Goal: Information Seeking & Learning: Learn about a topic

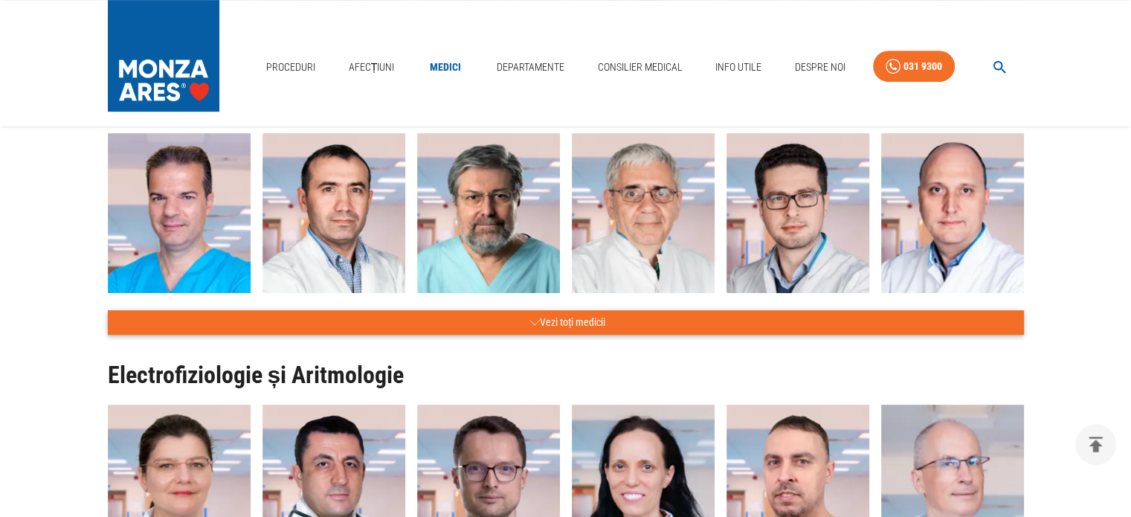
scroll to position [744, 0]
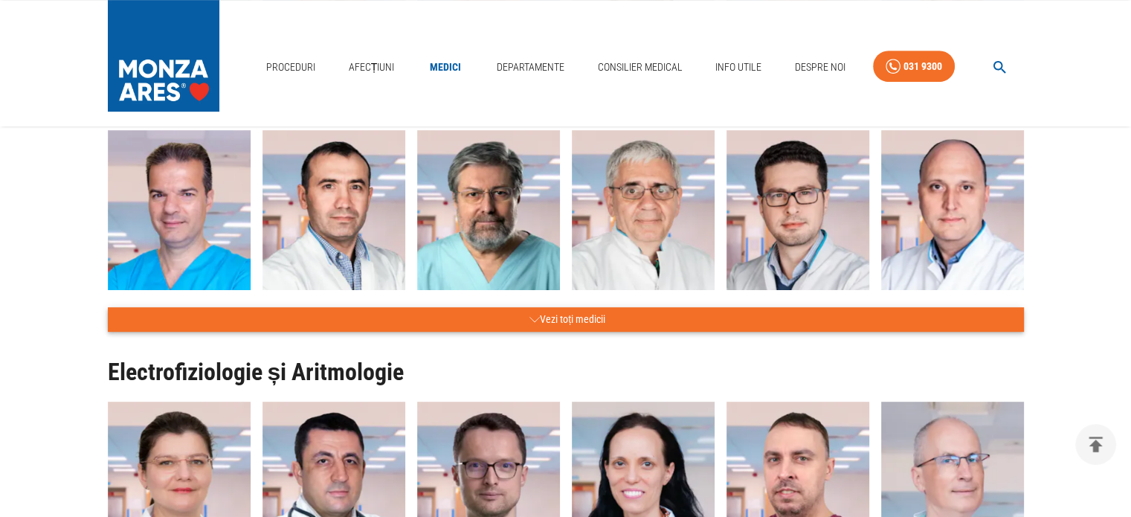
click at [574, 321] on button "Vezi toți medicii" at bounding box center [566, 319] width 916 height 25
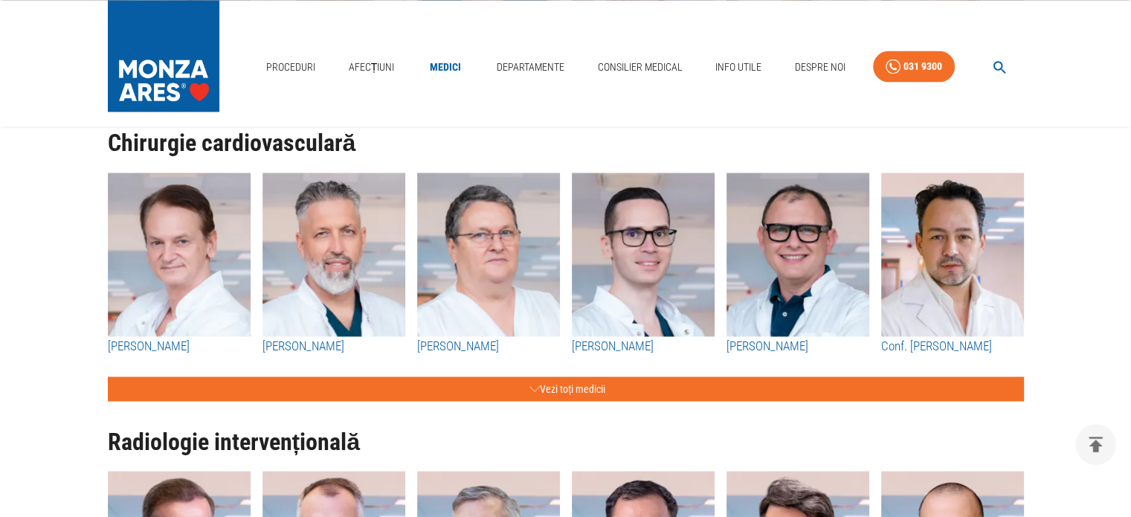
scroll to position [2678, 0]
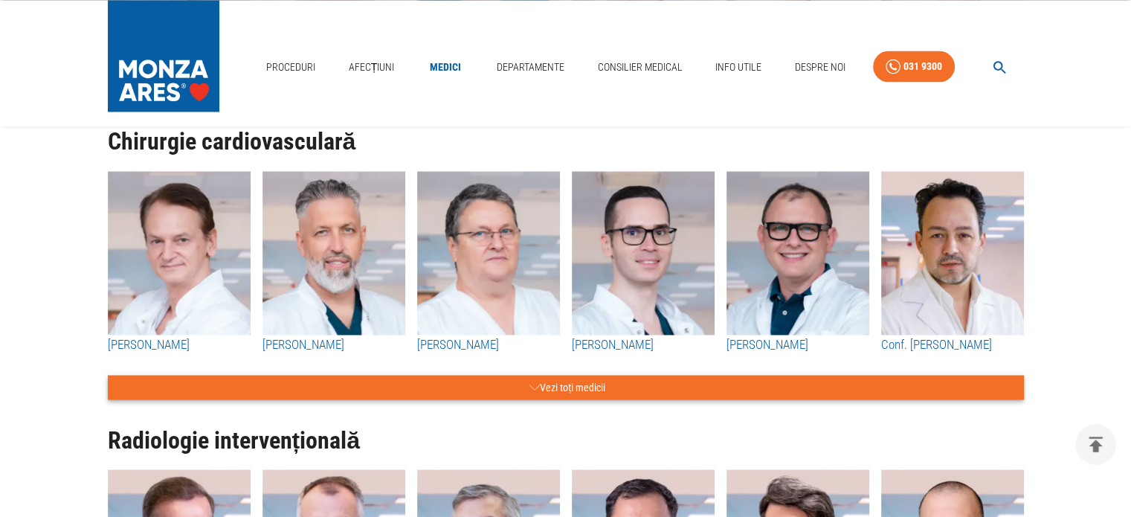
click at [589, 380] on button "Vezi toți medicii" at bounding box center [566, 387] width 916 height 25
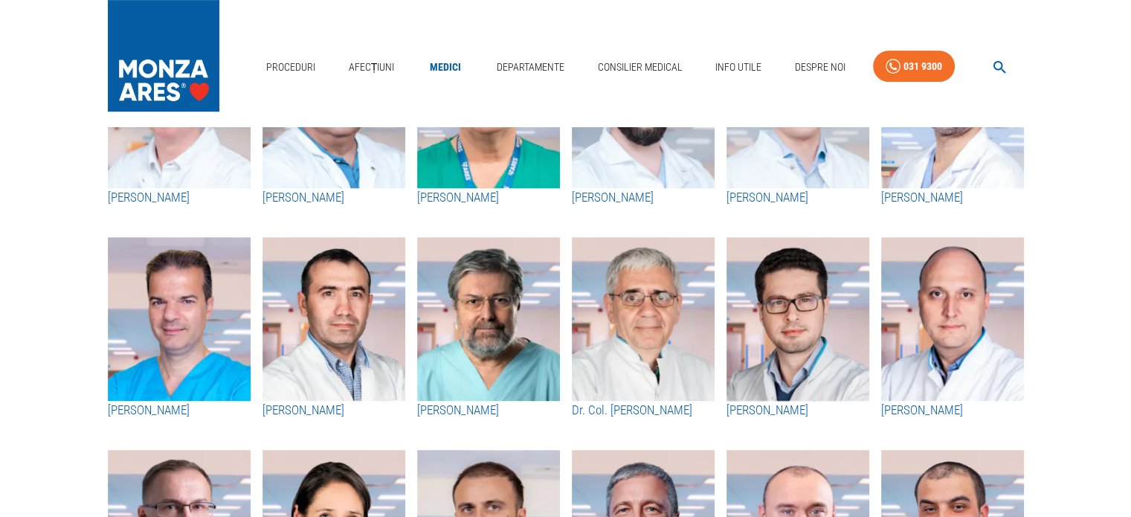
scroll to position [0, 0]
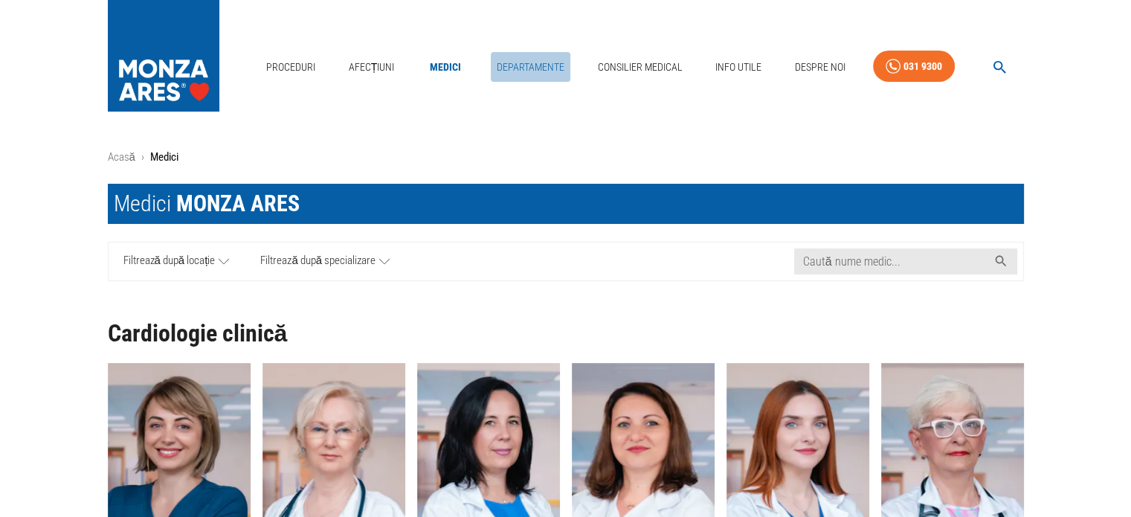
click at [539, 71] on link "Departamente" at bounding box center [531, 67] width 80 height 30
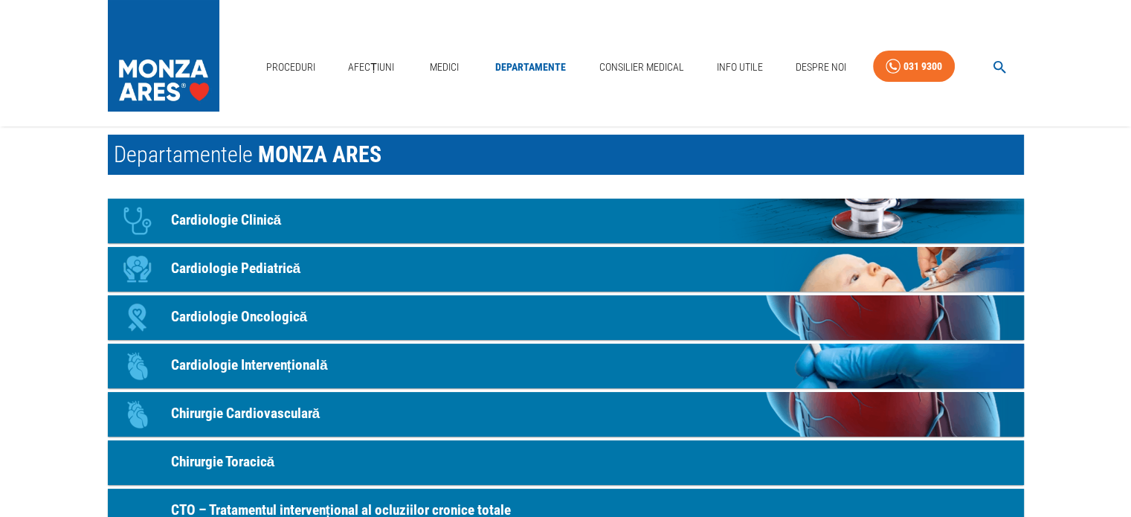
scroll to position [74, 0]
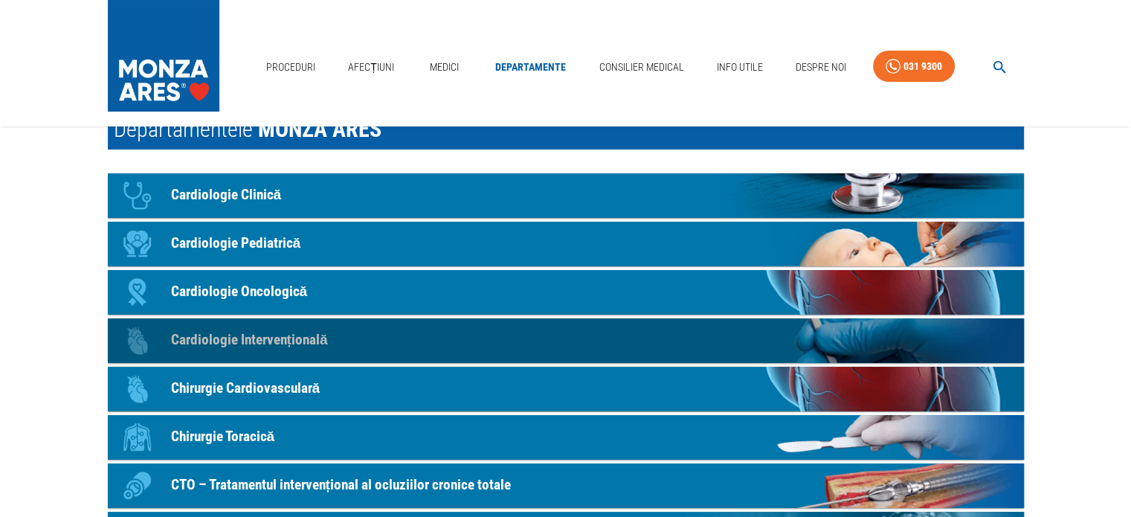
click at [258, 342] on p "Cardiologie Intervențională" at bounding box center [249, 341] width 157 height 22
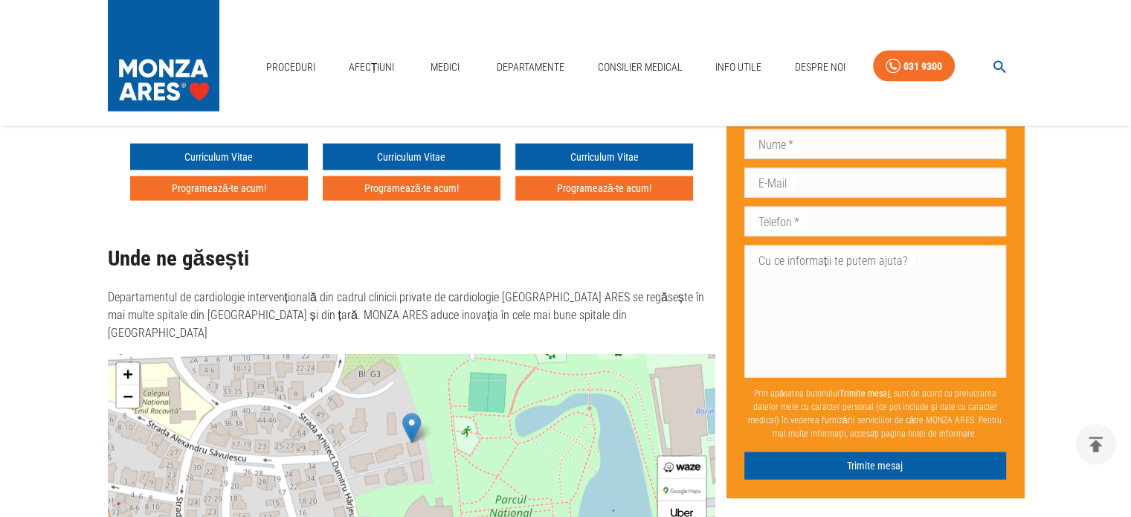
scroll to position [3020, 0]
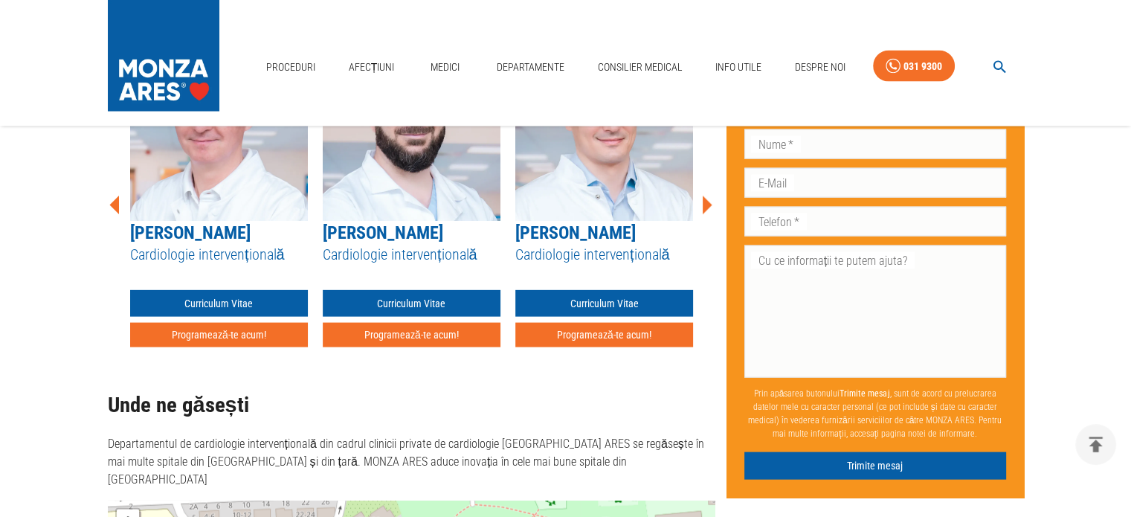
scroll to position [74, 0]
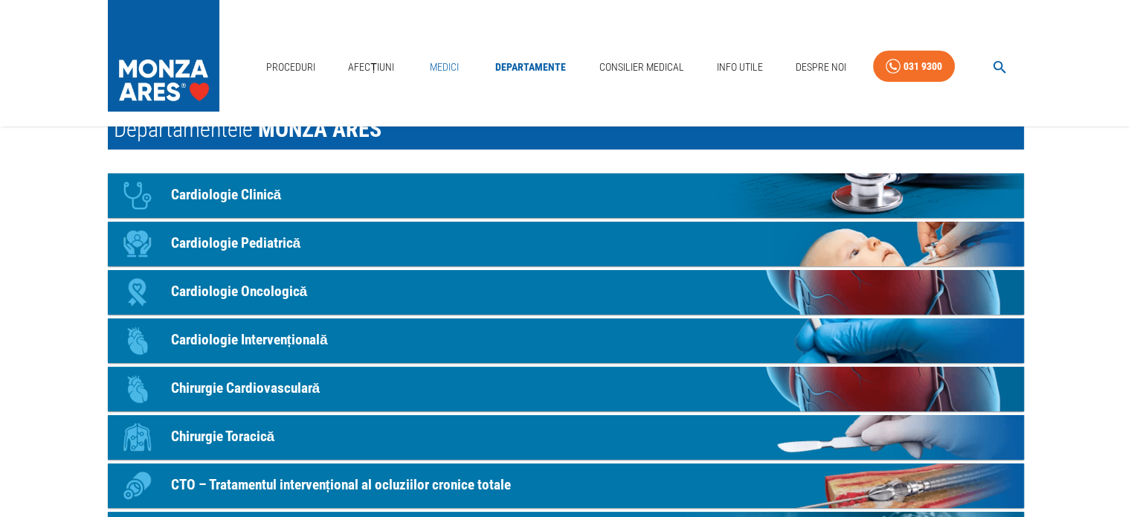
click at [458, 66] on link "Medici" at bounding box center [445, 67] width 48 height 30
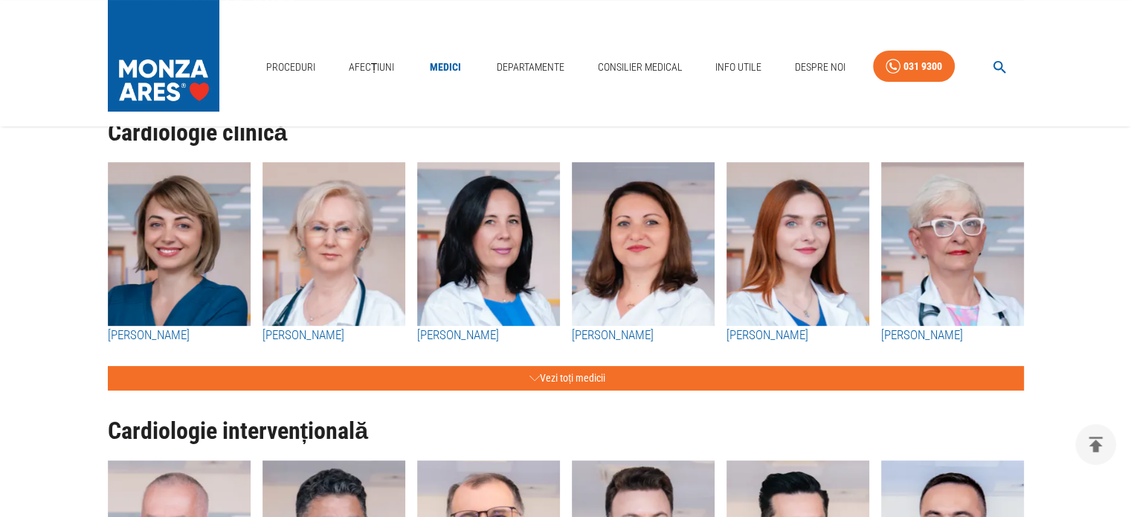
scroll to position [223, 0]
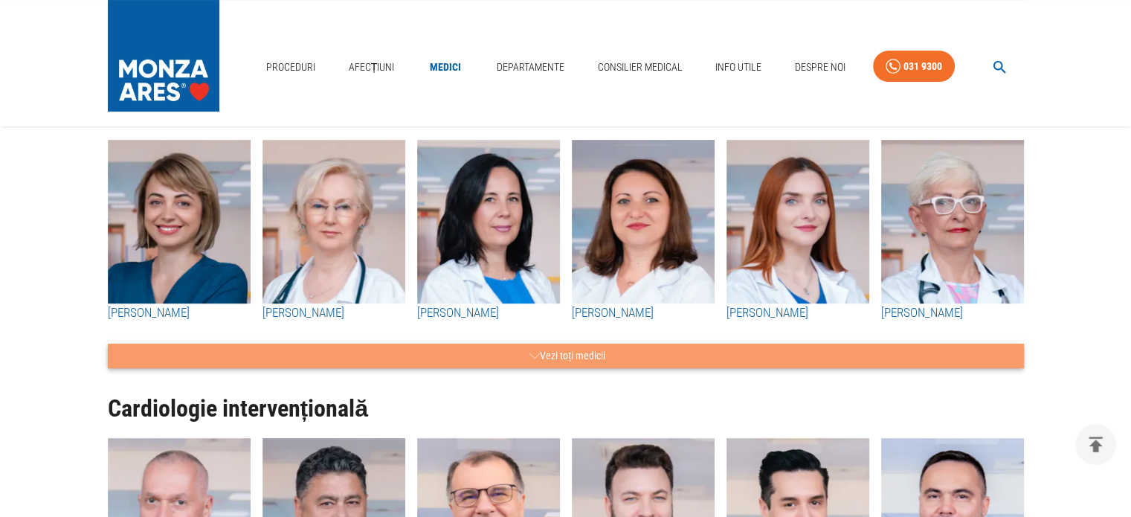
click at [539, 355] on button "Vezi toți medicii" at bounding box center [566, 356] width 916 height 25
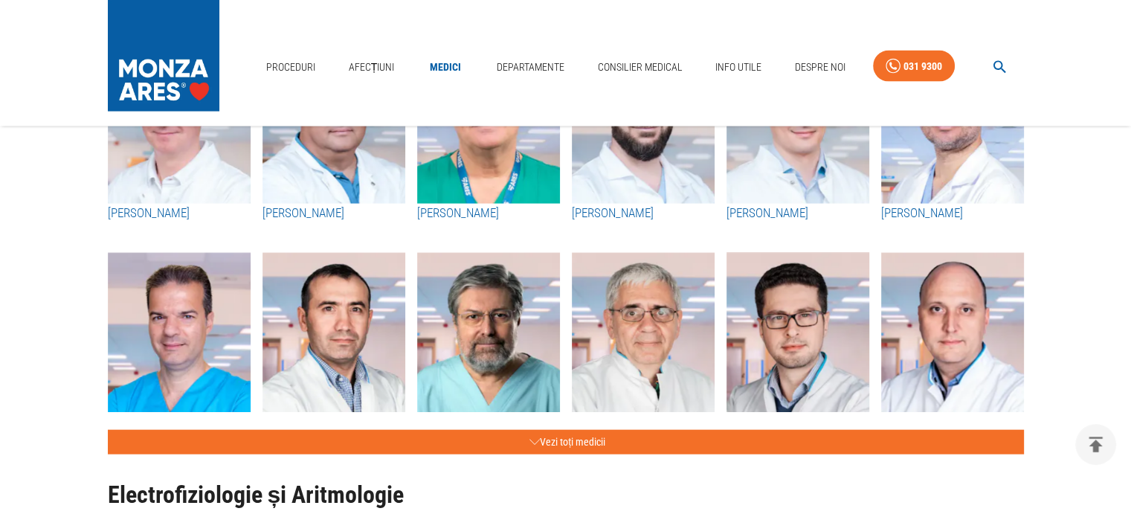
scroll to position [3199, 0]
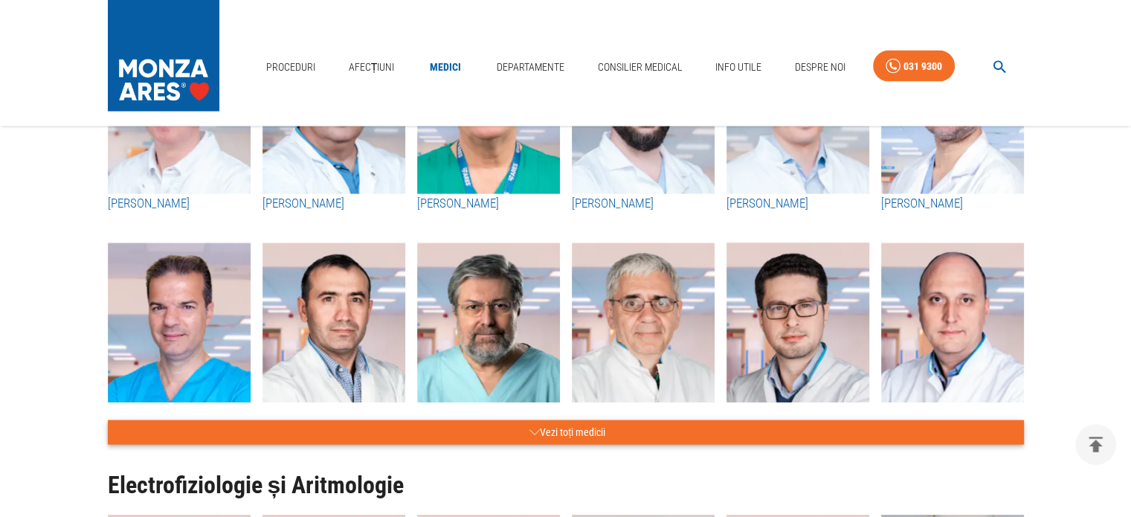
click at [587, 434] on button "Vezi toți medicii" at bounding box center [566, 432] width 916 height 25
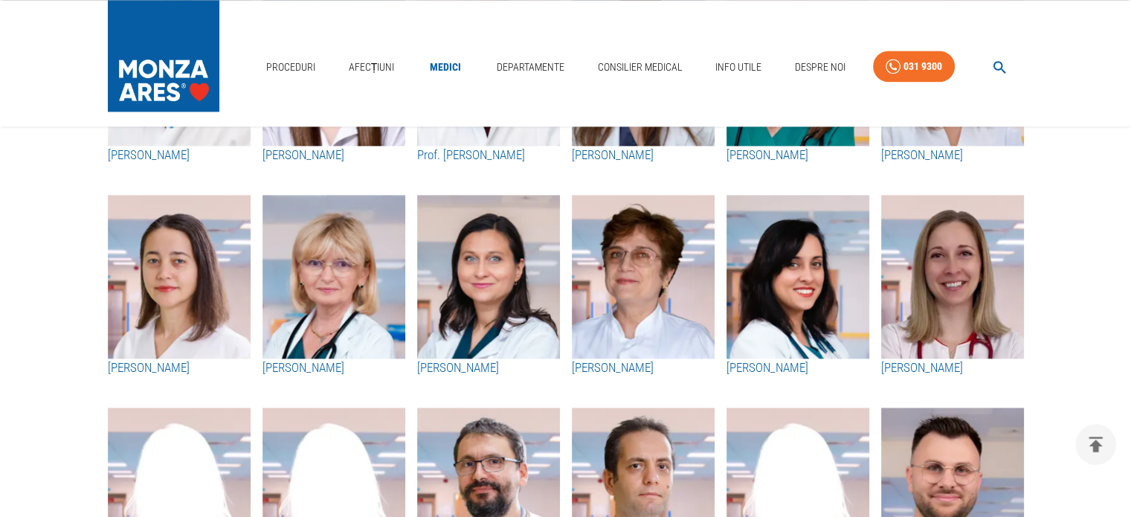
scroll to position [1488, 0]
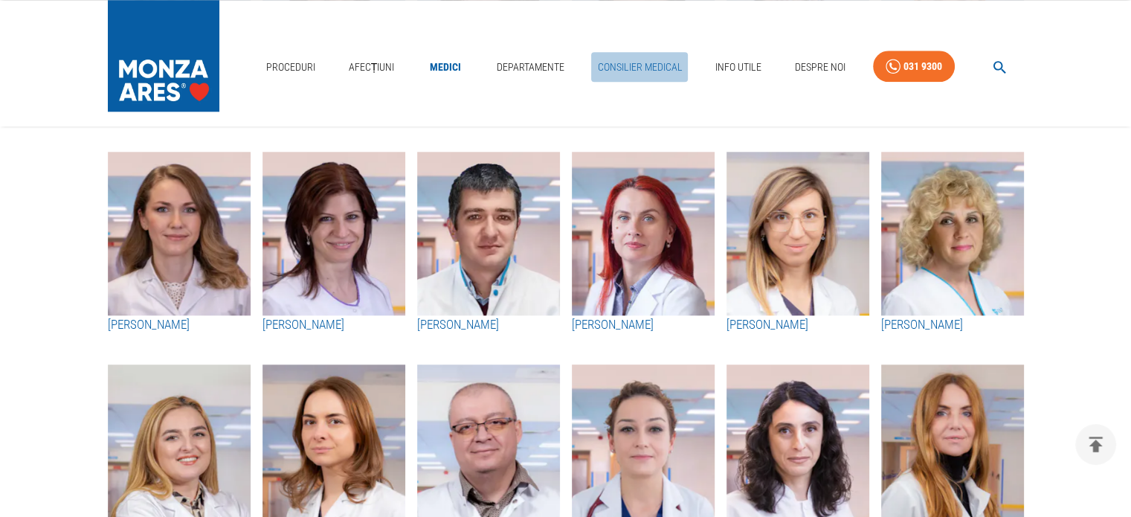
click at [646, 70] on link "Consilier Medical" at bounding box center [639, 67] width 97 height 30
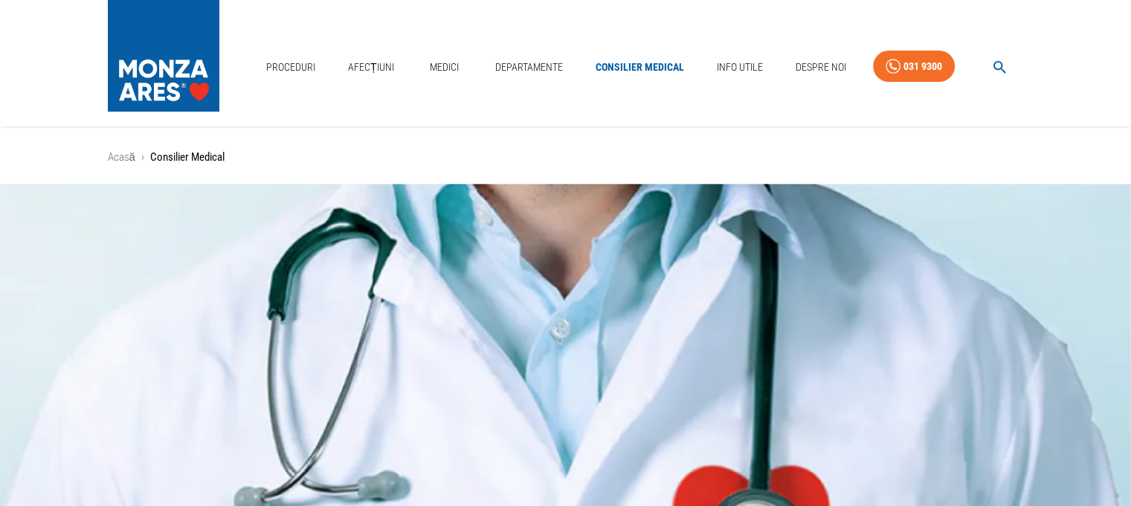
scroll to position [446, 0]
